Goal: Transaction & Acquisition: Purchase product/service

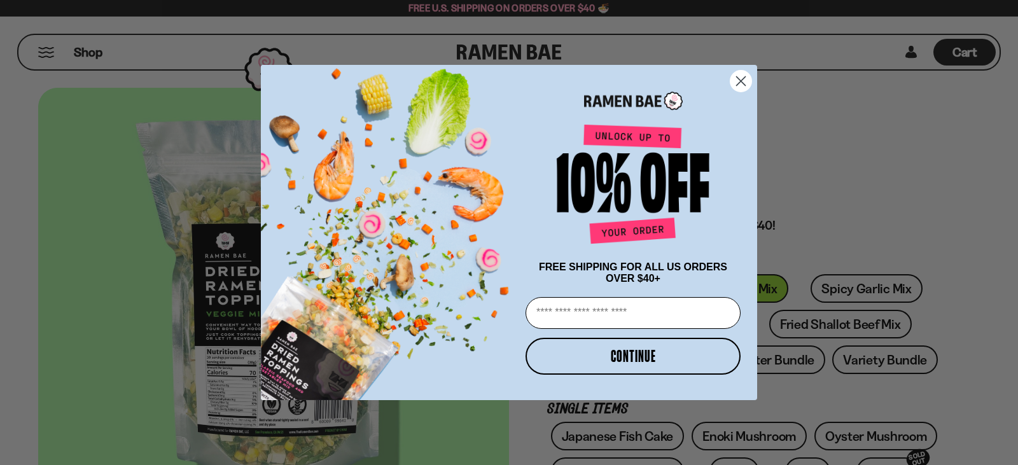
click at [738, 80] on icon "Close dialog" at bounding box center [741, 81] width 22 height 22
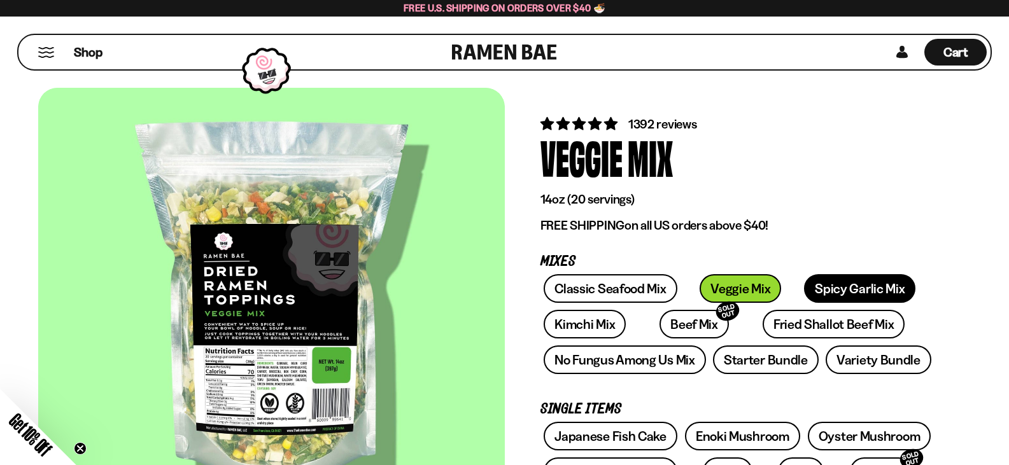
click at [816, 288] on link "Spicy Garlic Mix" at bounding box center [859, 288] width 111 height 29
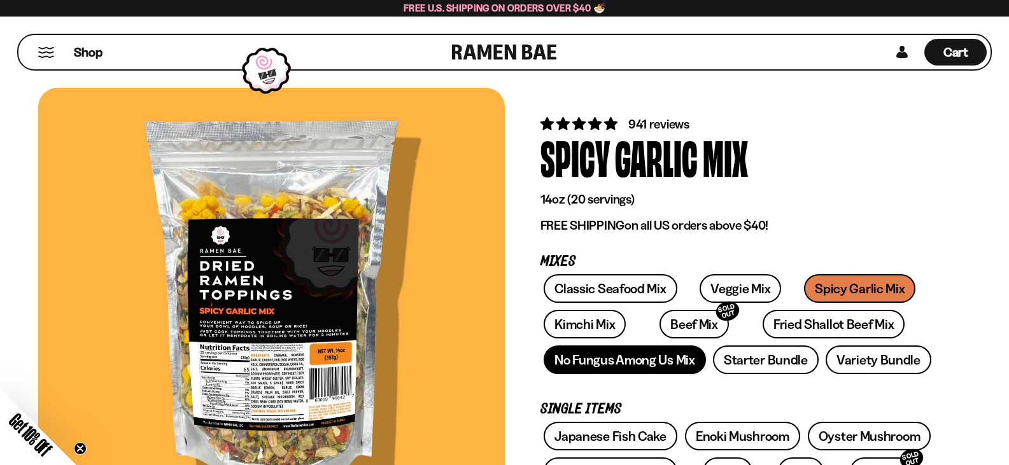
click at [657, 354] on link "No Fungus Among Us Mix" at bounding box center [625, 360] width 162 height 29
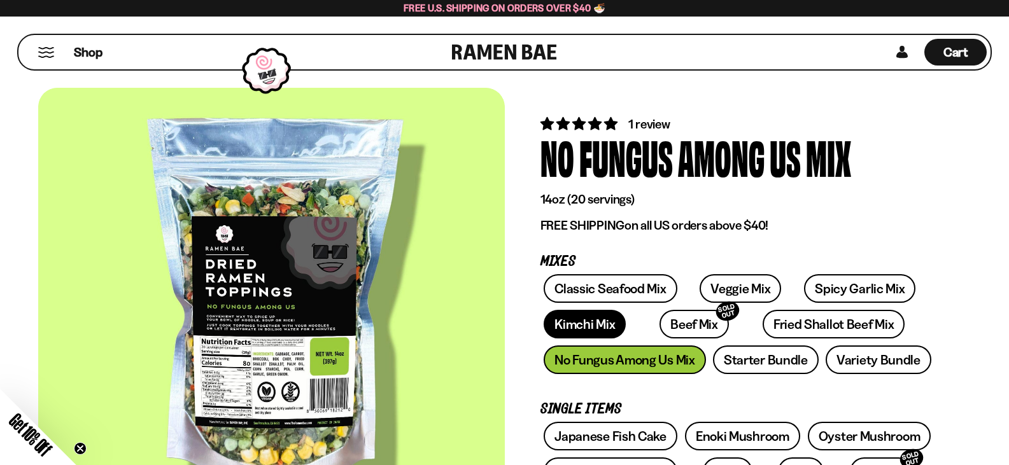
click at [583, 326] on link "Kimchi Mix" at bounding box center [585, 324] width 82 height 29
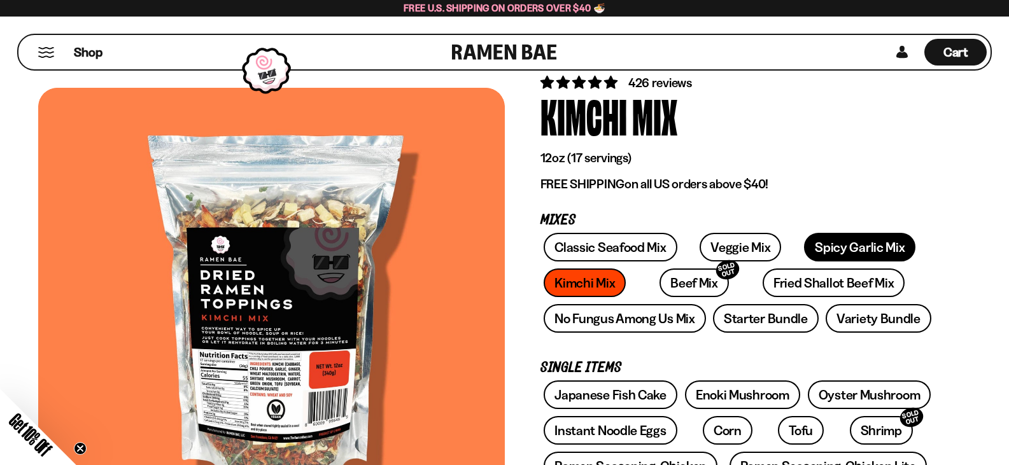
scroll to position [64, 0]
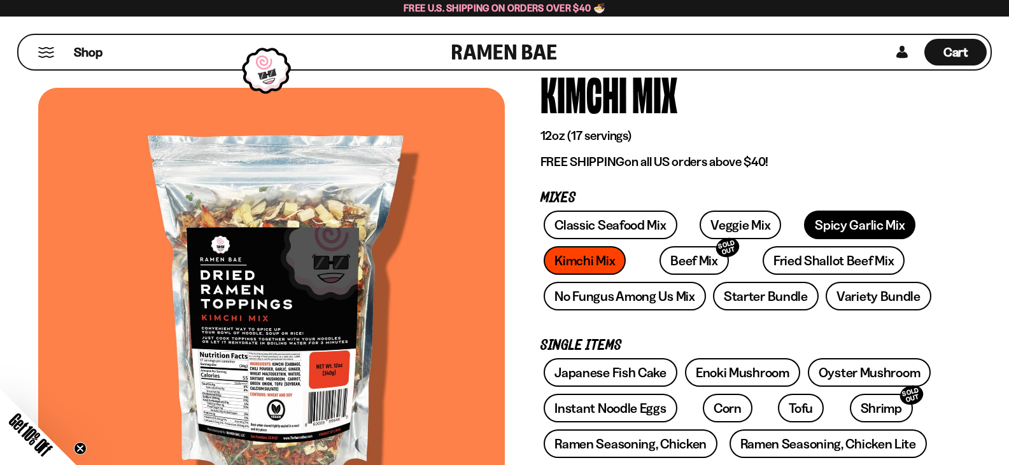
click at [843, 222] on link "Spicy Garlic Mix" at bounding box center [859, 225] width 111 height 29
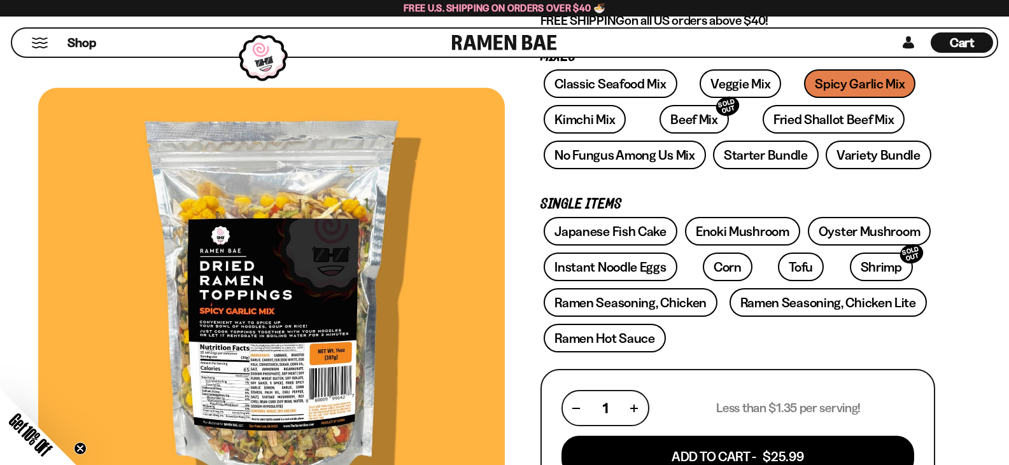
scroll to position [191, 0]
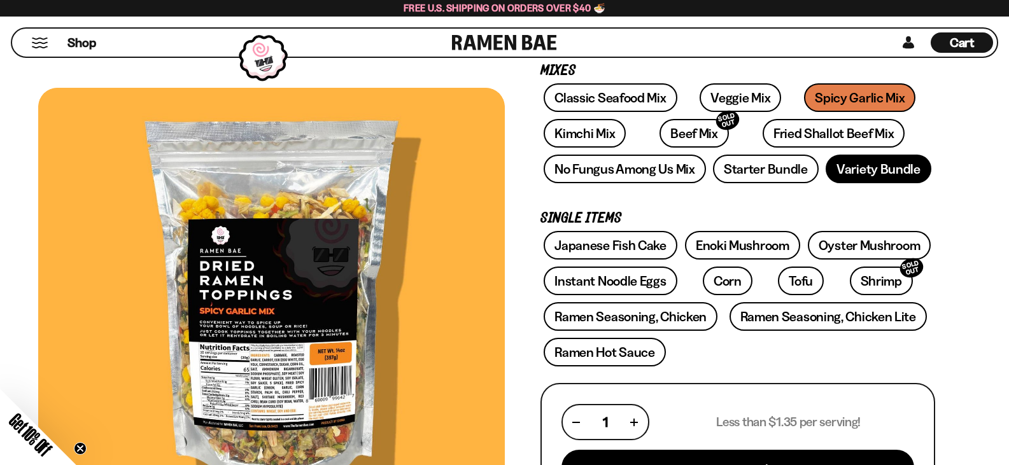
click at [862, 174] on link "Variety Bundle" at bounding box center [878, 169] width 106 height 29
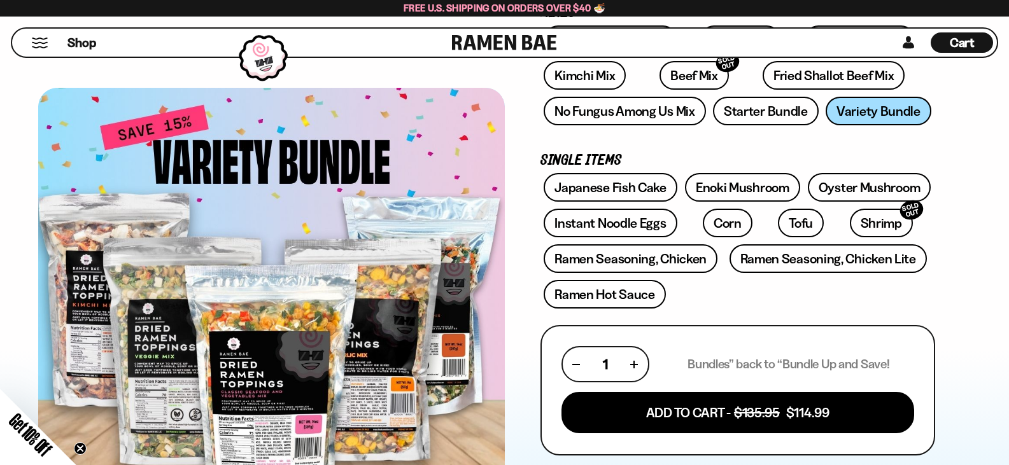
scroll to position [127, 0]
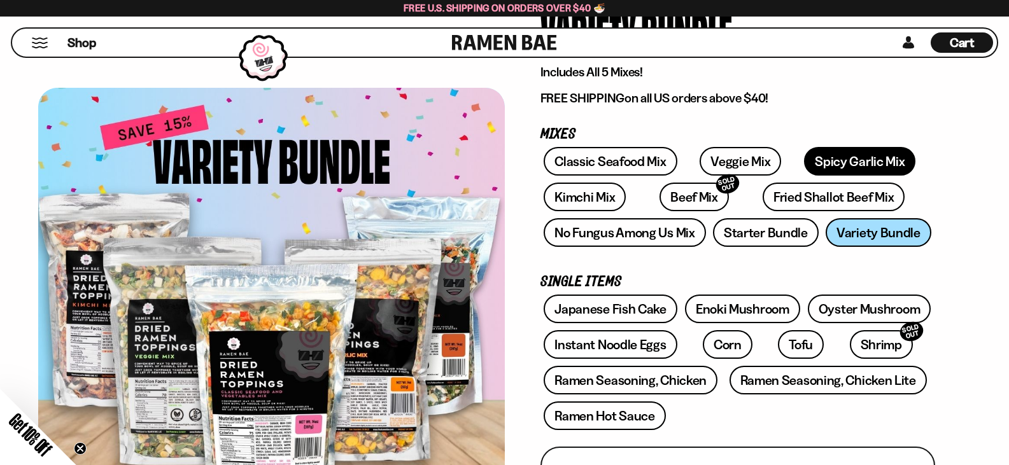
click at [825, 159] on link "Spicy Garlic Mix" at bounding box center [859, 161] width 111 height 29
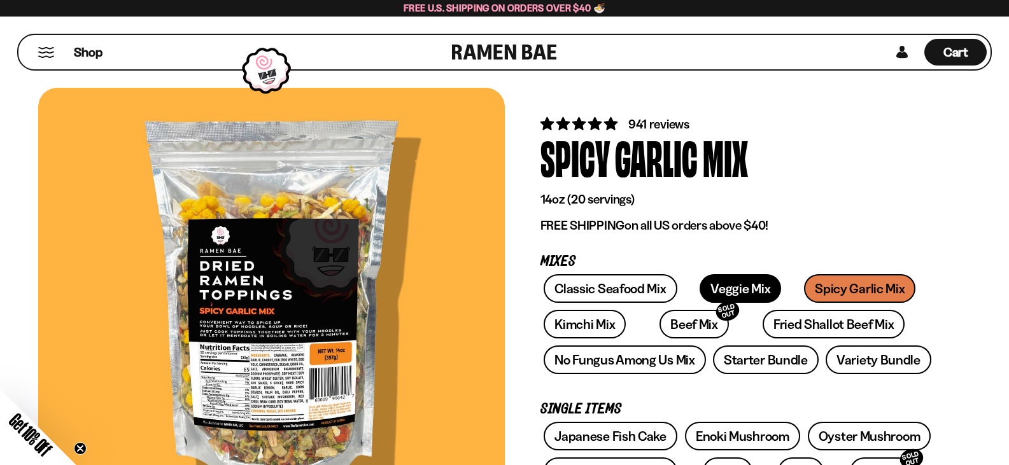
click at [723, 291] on link "Veggie Mix" at bounding box center [739, 288] width 81 height 29
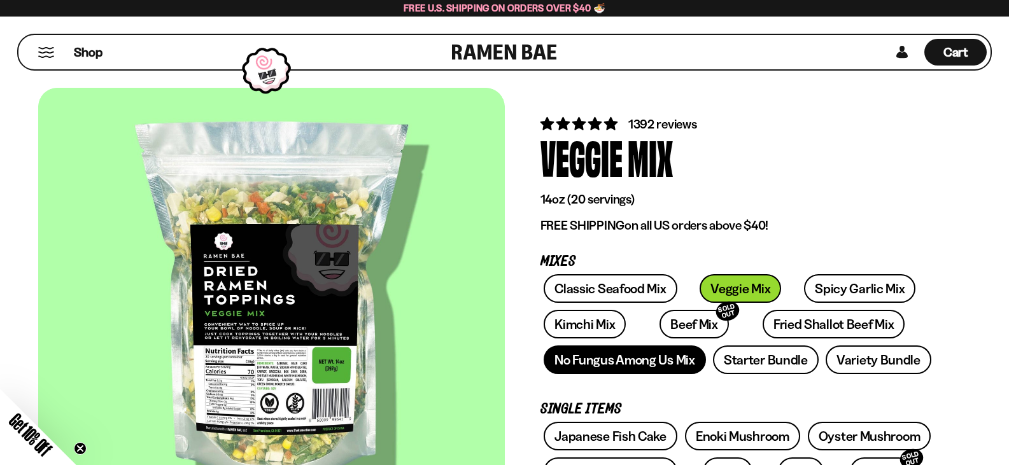
click at [616, 367] on link "No Fungus Among Us Mix" at bounding box center [625, 360] width 162 height 29
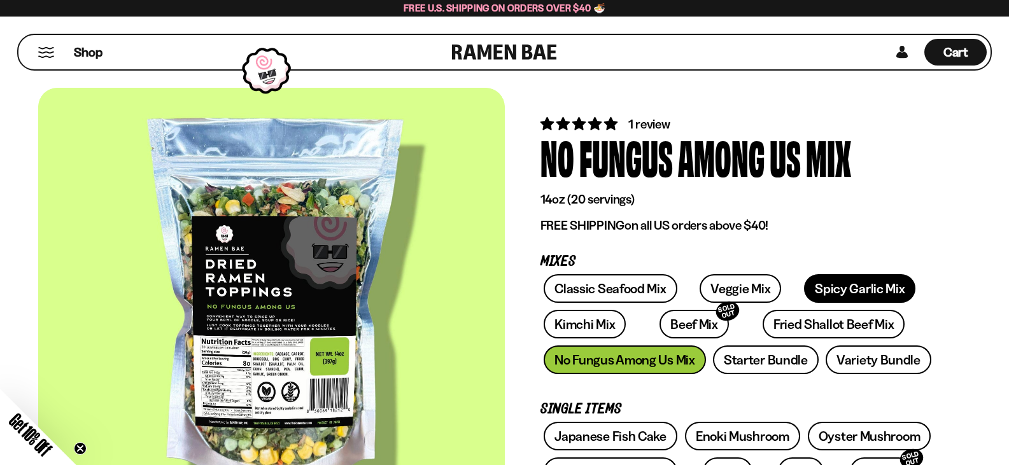
click at [830, 288] on link "Spicy Garlic Mix" at bounding box center [859, 288] width 111 height 29
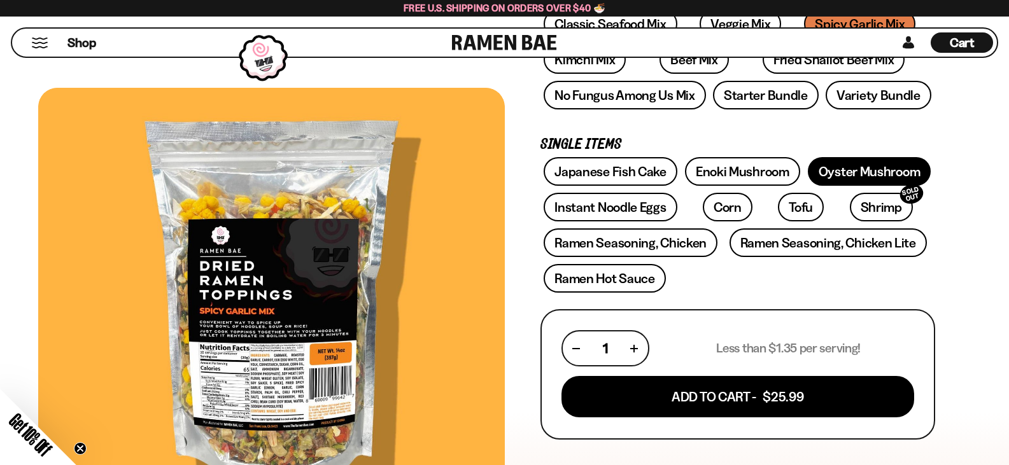
scroll to position [255, 0]
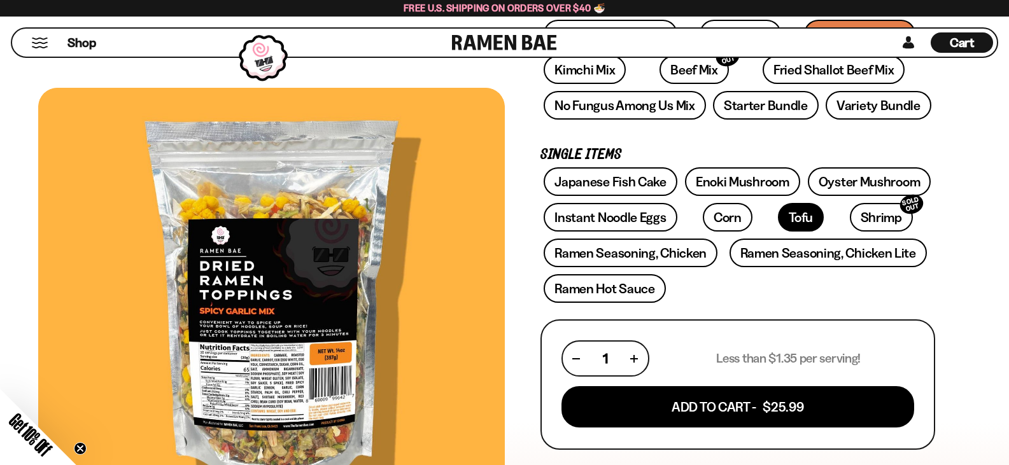
click at [778, 219] on link "Tofu" at bounding box center [801, 217] width 46 height 29
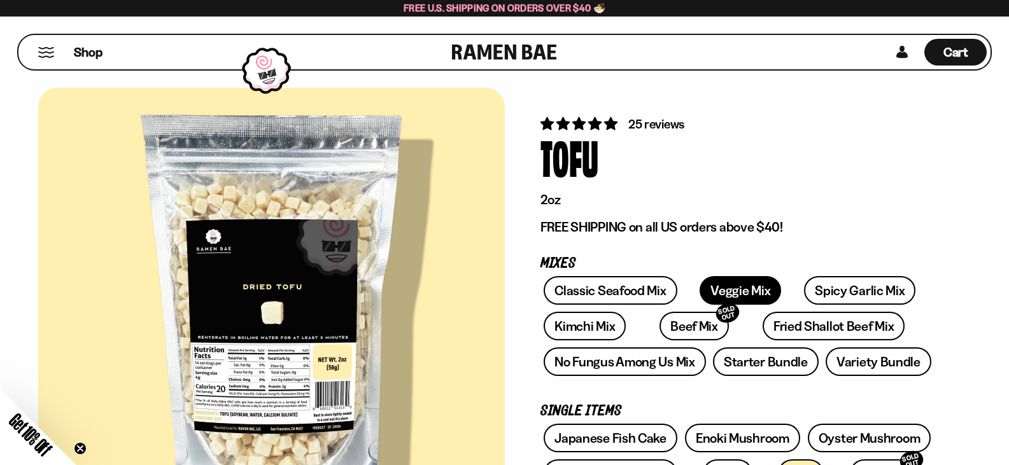
click at [734, 286] on link "Veggie Mix" at bounding box center [739, 290] width 81 height 29
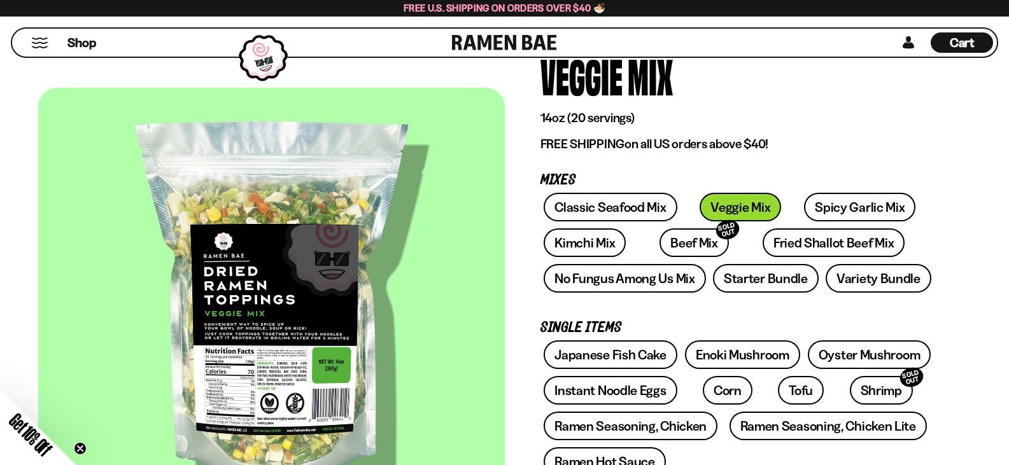
scroll to position [191, 0]
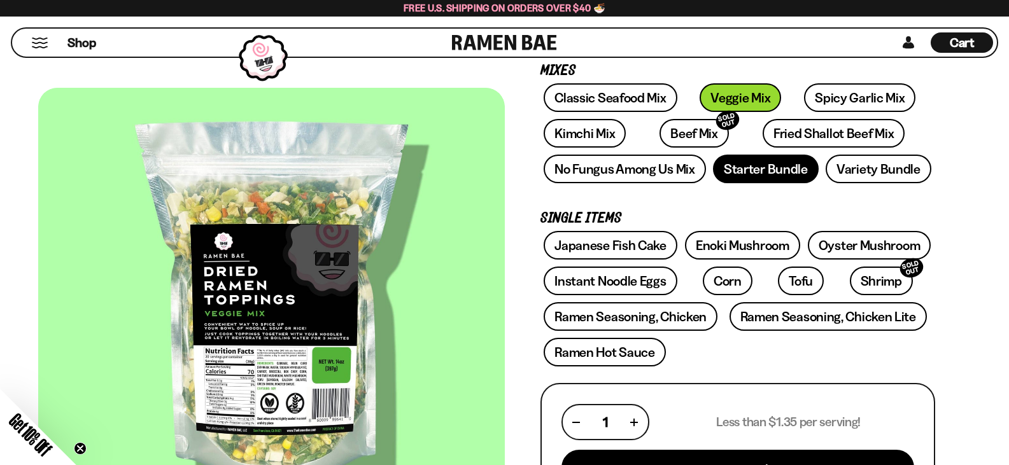
click at [770, 176] on link "Starter Bundle" at bounding box center [766, 169] width 106 height 29
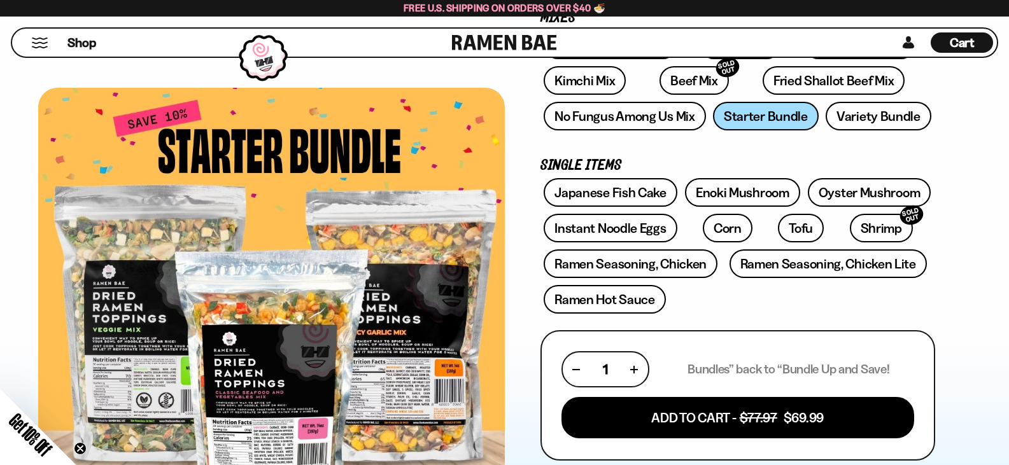
scroll to position [191, 0]
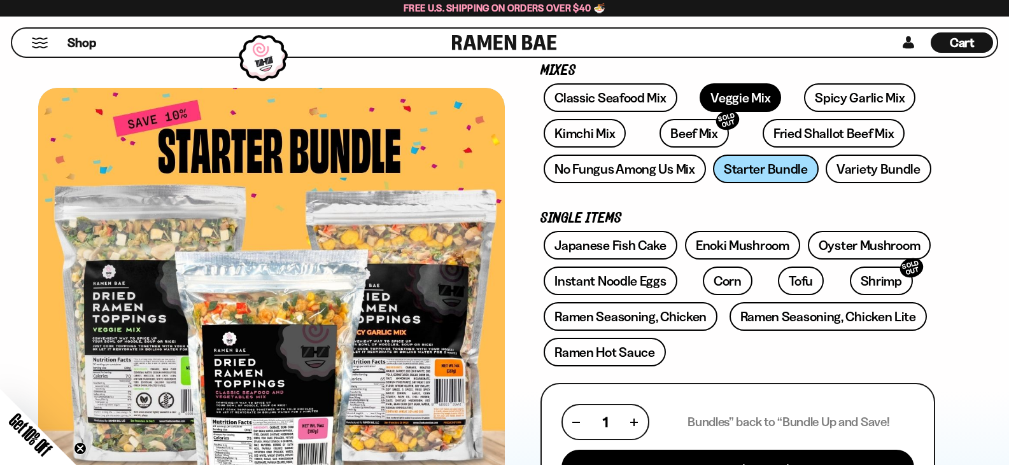
click at [719, 93] on link "Veggie Mix" at bounding box center [739, 97] width 81 height 29
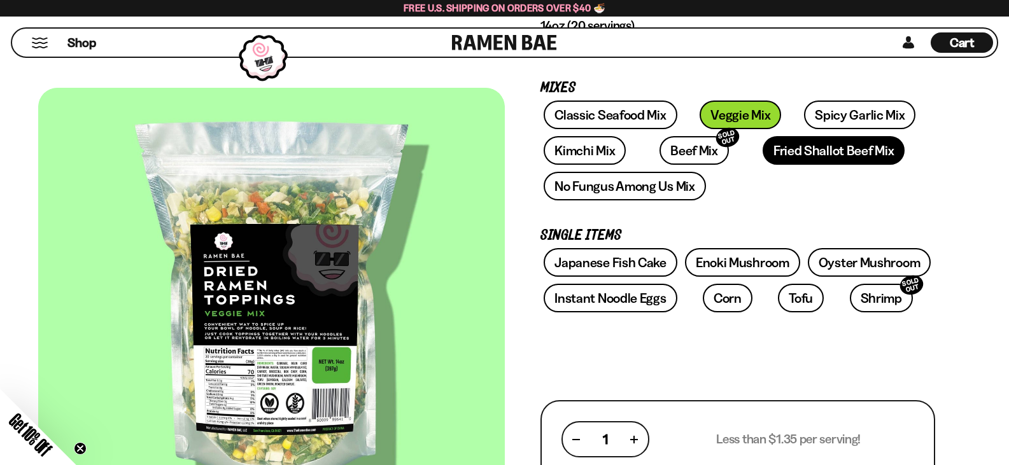
scroll to position [255, 0]
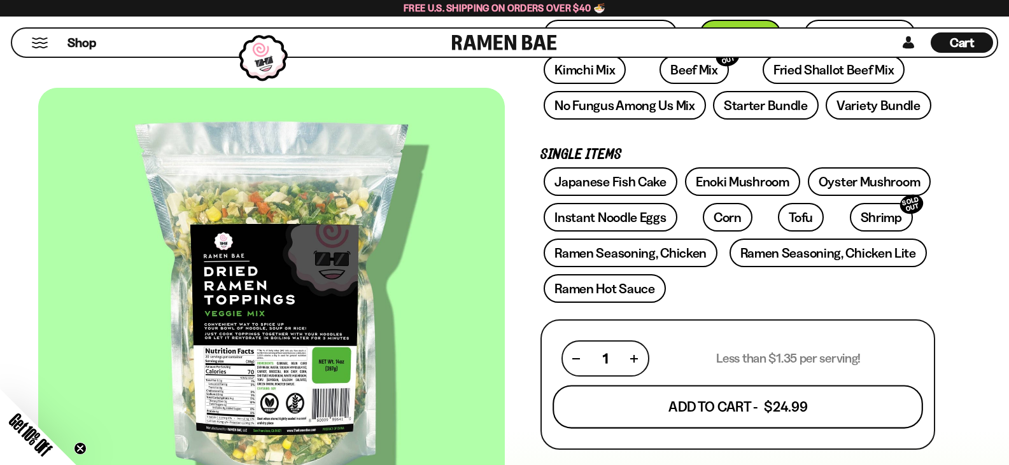
click at [748, 412] on button "Add To Cart - $24.99" at bounding box center [737, 407] width 370 height 43
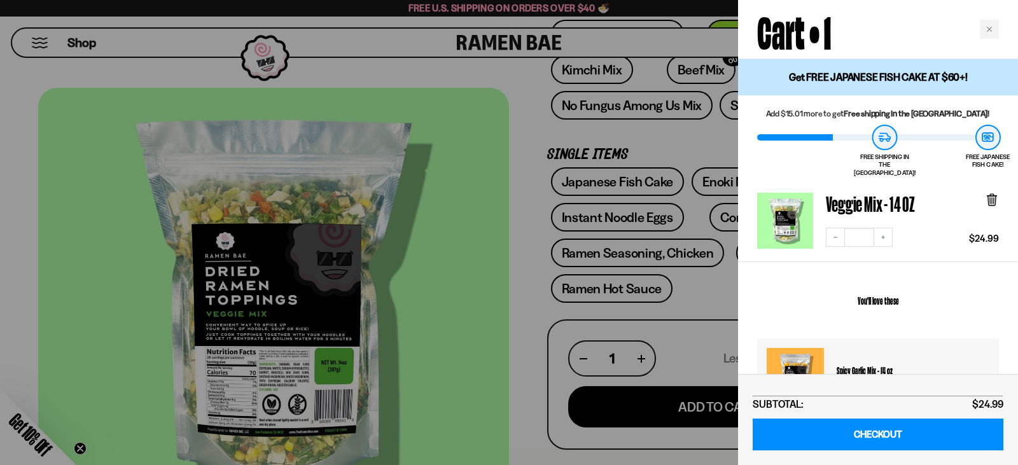
click at [522, 273] on div at bounding box center [509, 232] width 1018 height 465
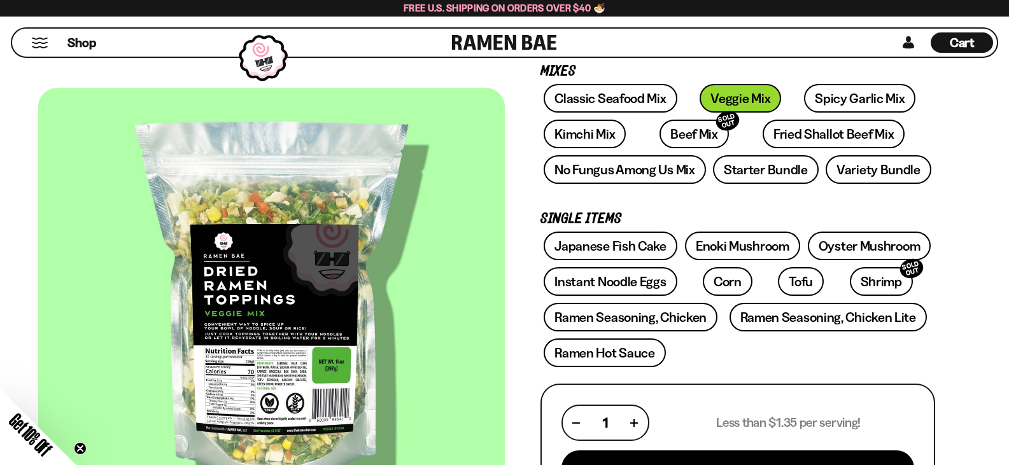
scroll to position [191, 0]
click at [778, 274] on link "Tofu" at bounding box center [801, 281] width 46 height 29
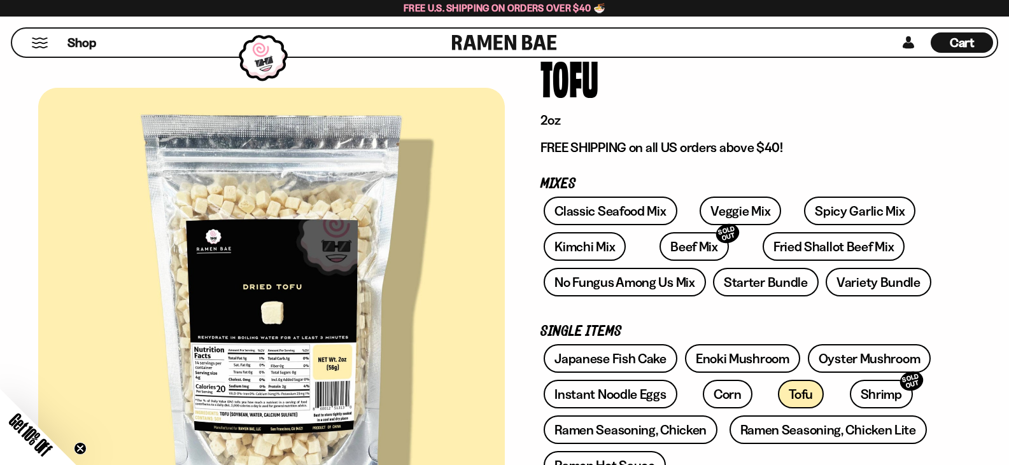
scroll to position [255, 0]
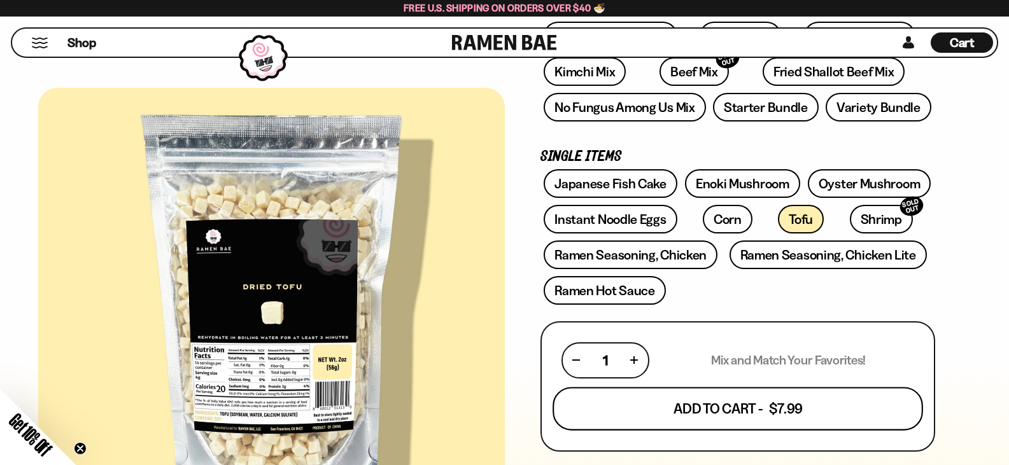
click at [703, 400] on button "Add To Cart - $7.99" at bounding box center [737, 408] width 370 height 43
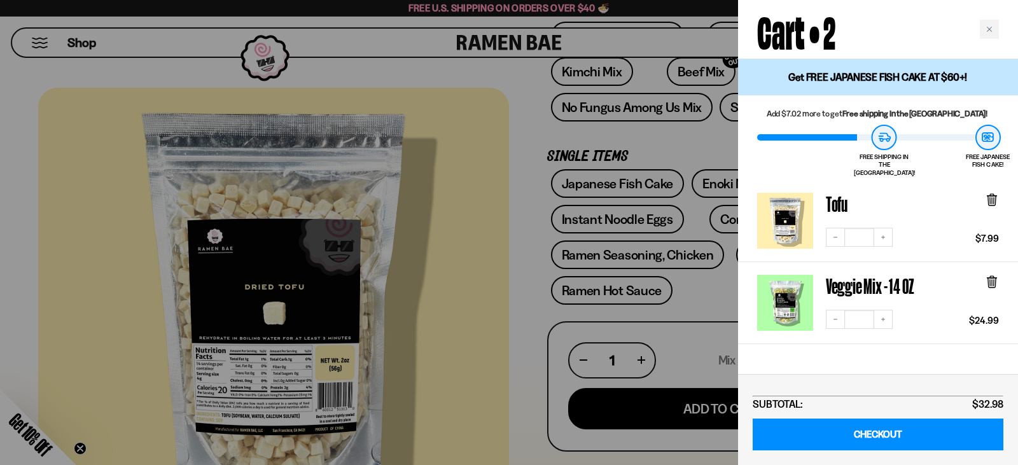
click at [530, 304] on div at bounding box center [509, 232] width 1018 height 465
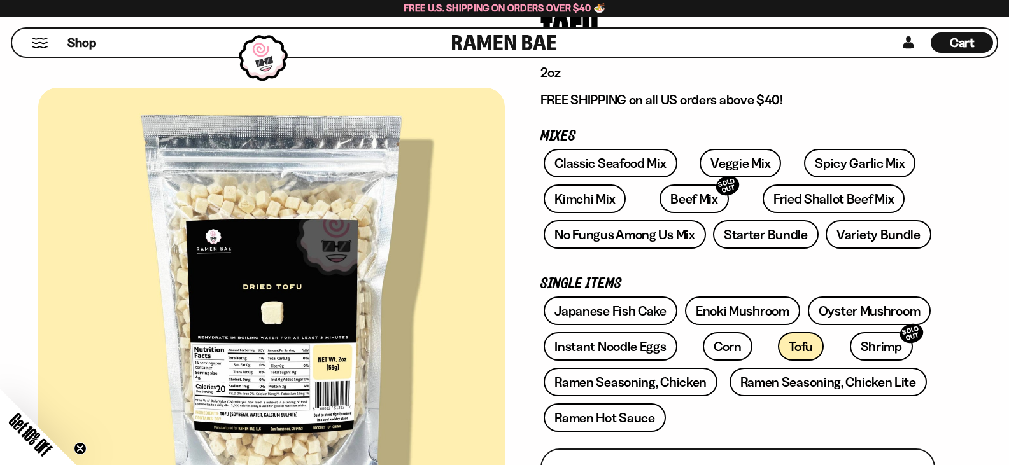
scroll to position [0, 0]
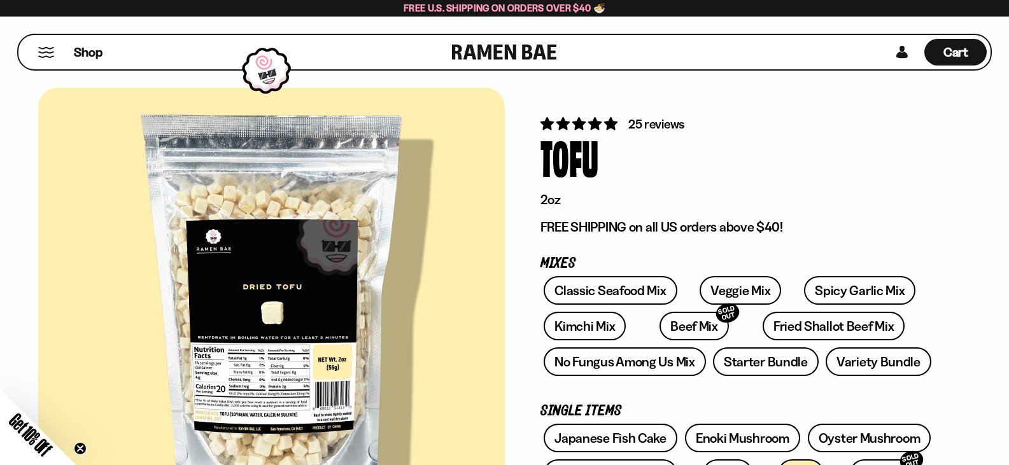
click at [39, 33] on div "Shop Cart D0381C2F-513E-4F90-8A41-6F0A75DCBAAA" at bounding box center [504, 52] width 1009 height 71
click at [41, 50] on button "Mobile Menu Trigger" at bounding box center [46, 52] width 17 height 11
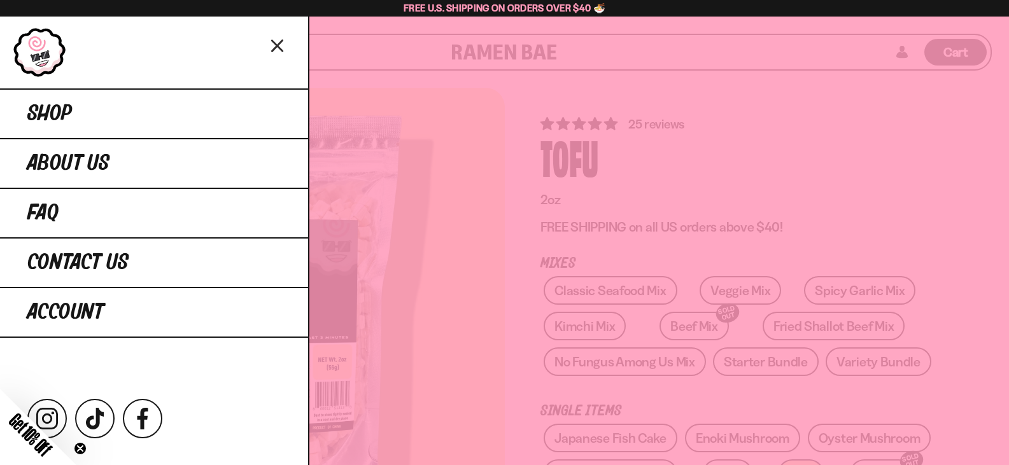
click at [273, 88] on div at bounding box center [154, 53] width 308 height 72
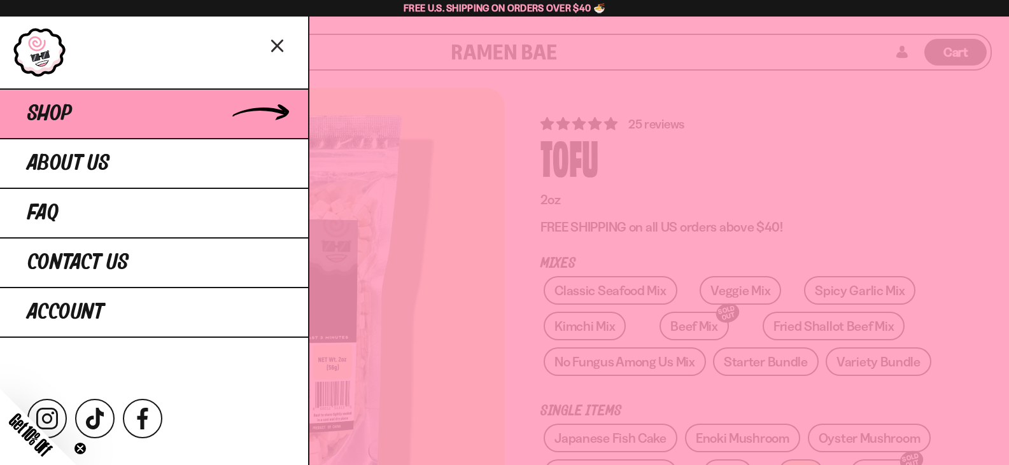
click at [270, 112] on link "Shop" at bounding box center [154, 113] width 308 height 50
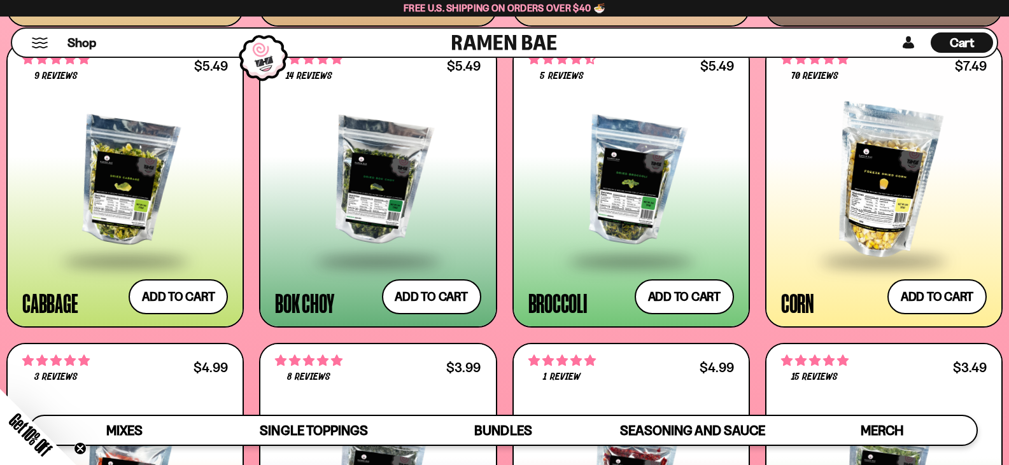
scroll to position [2100, 0]
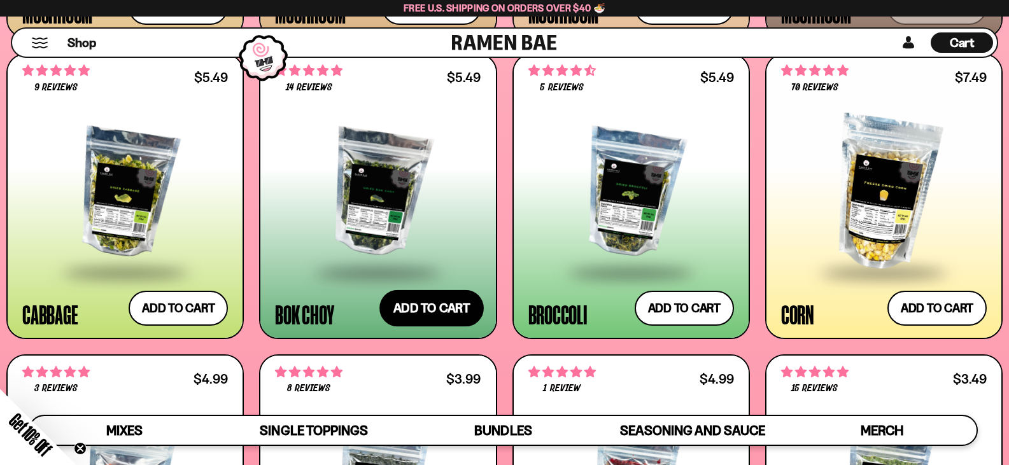
click at [424, 318] on button "Add to cart Add — Regular price $5.49 Regular price Sale price $5.49 Unit price…" at bounding box center [431, 308] width 104 height 37
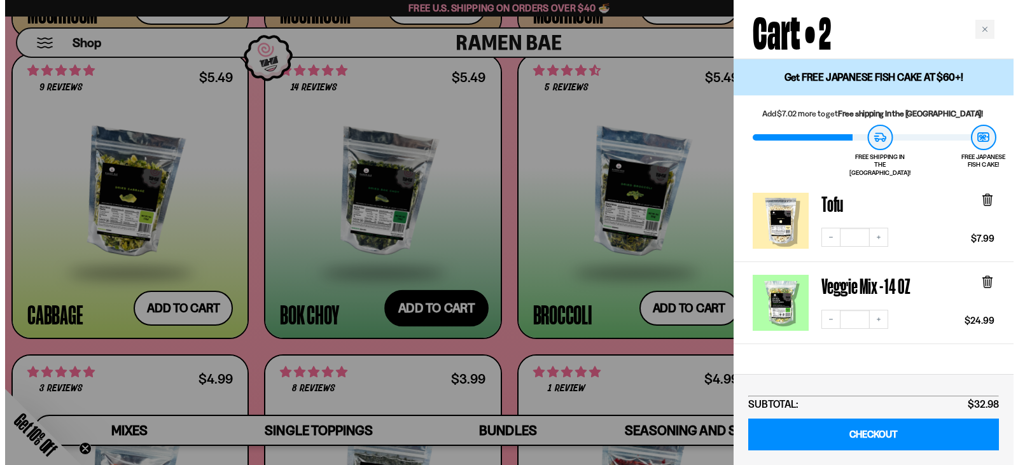
scroll to position [2114, 0]
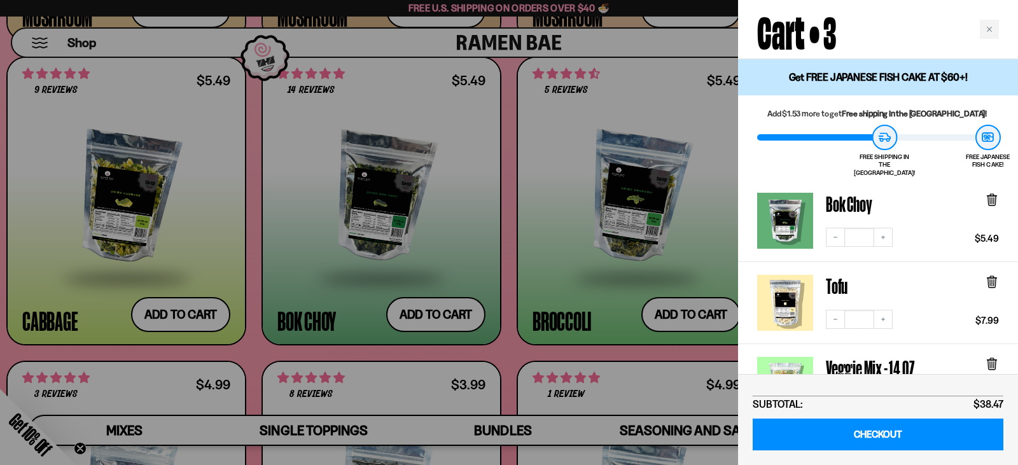
click at [248, 209] on div at bounding box center [509, 232] width 1018 height 465
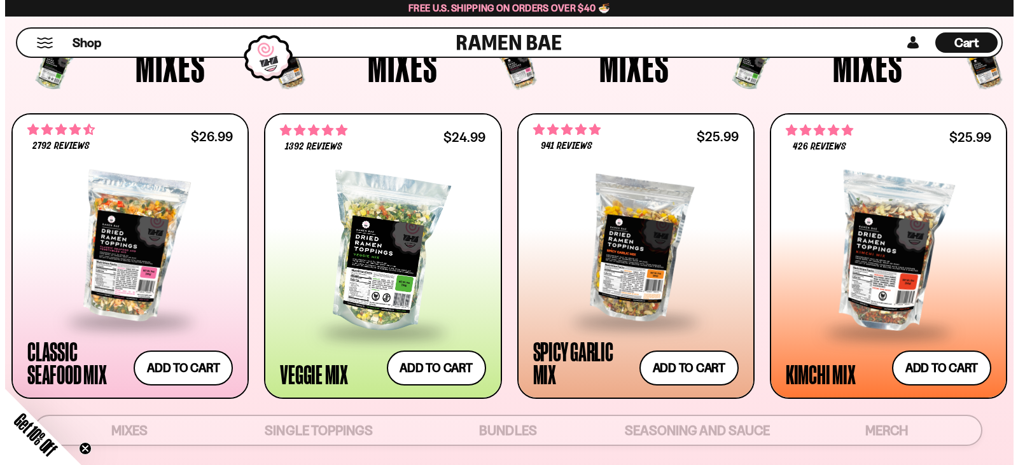
scroll to position [0, 0]
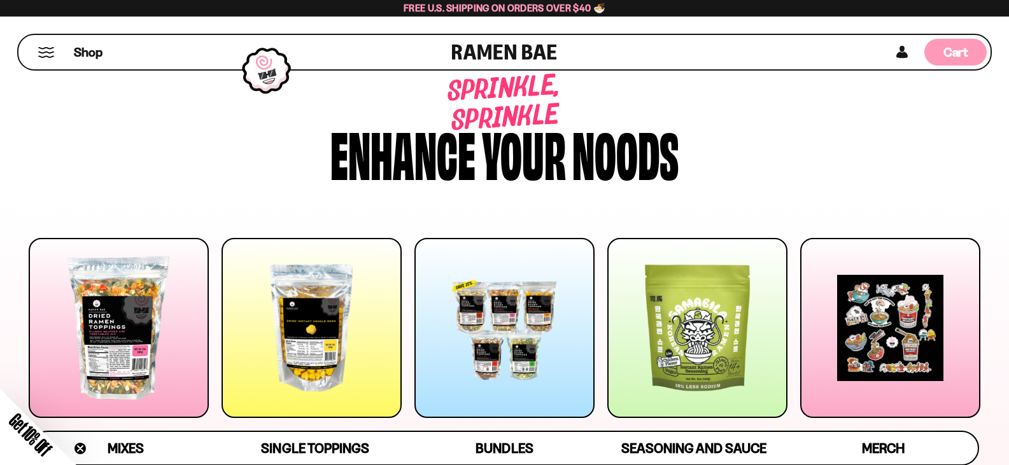
click at [965, 45] on span "Cart" at bounding box center [955, 52] width 25 height 15
